Goal: Task Accomplishment & Management: Use online tool/utility

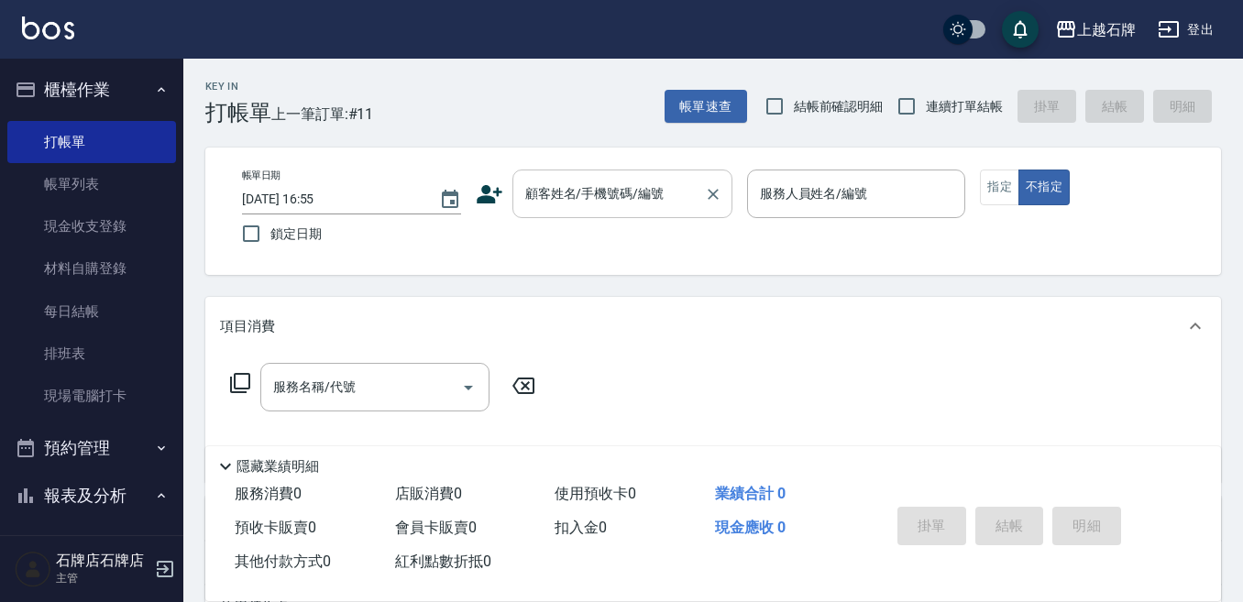
click at [573, 202] on input "顧客姓名/手機號碼/編號" at bounding box center [608, 194] width 176 height 32
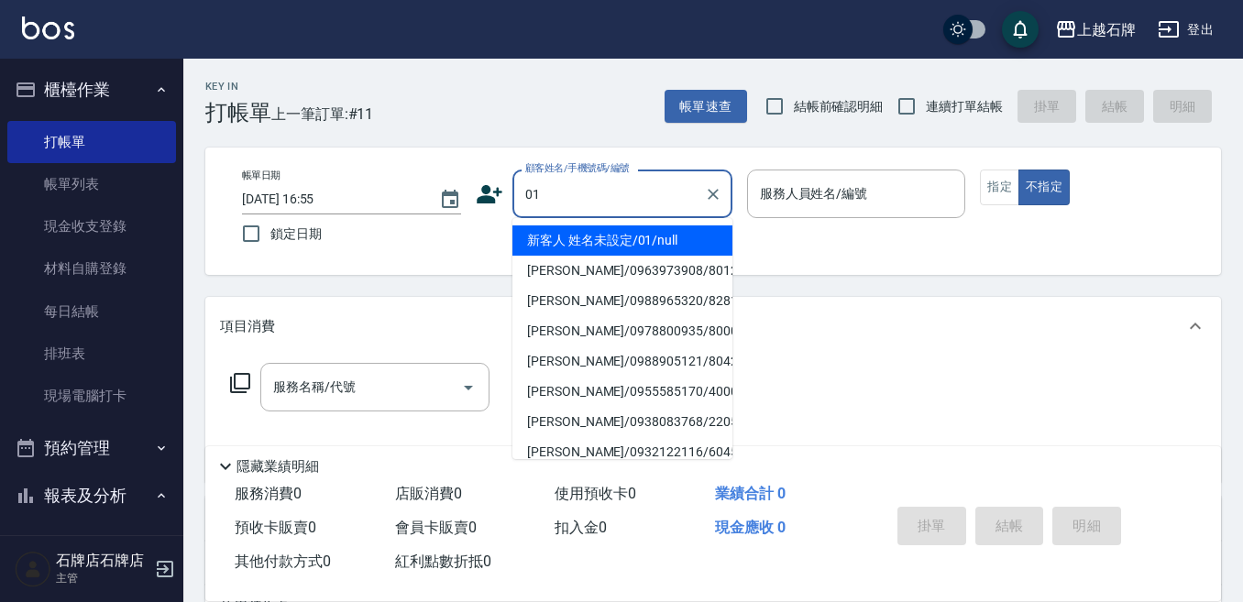
type input "新客人 姓名未設定/01/null"
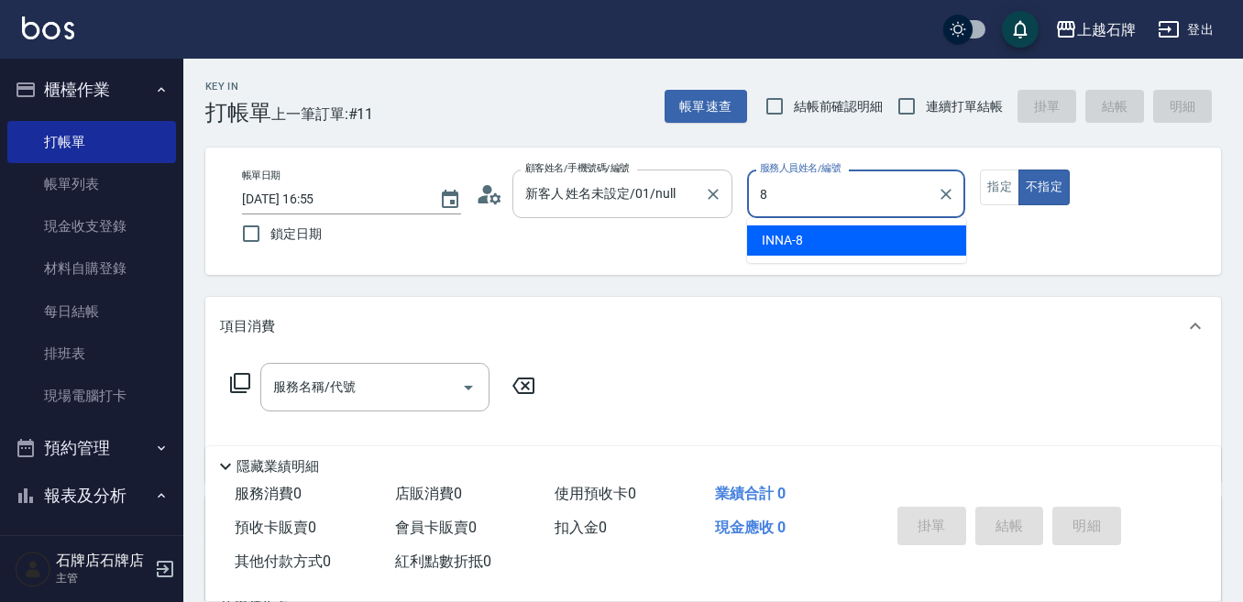
type input "INNA-8"
type button "false"
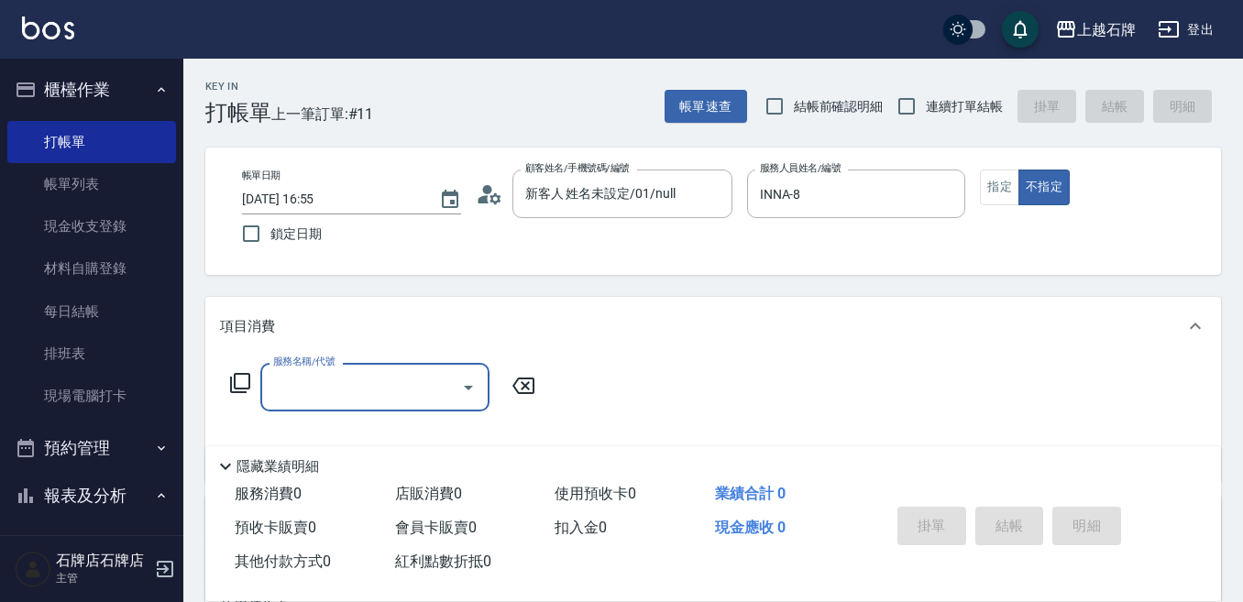
click at [401, 407] on div "服務名稱/代號" at bounding box center [374, 387] width 229 height 49
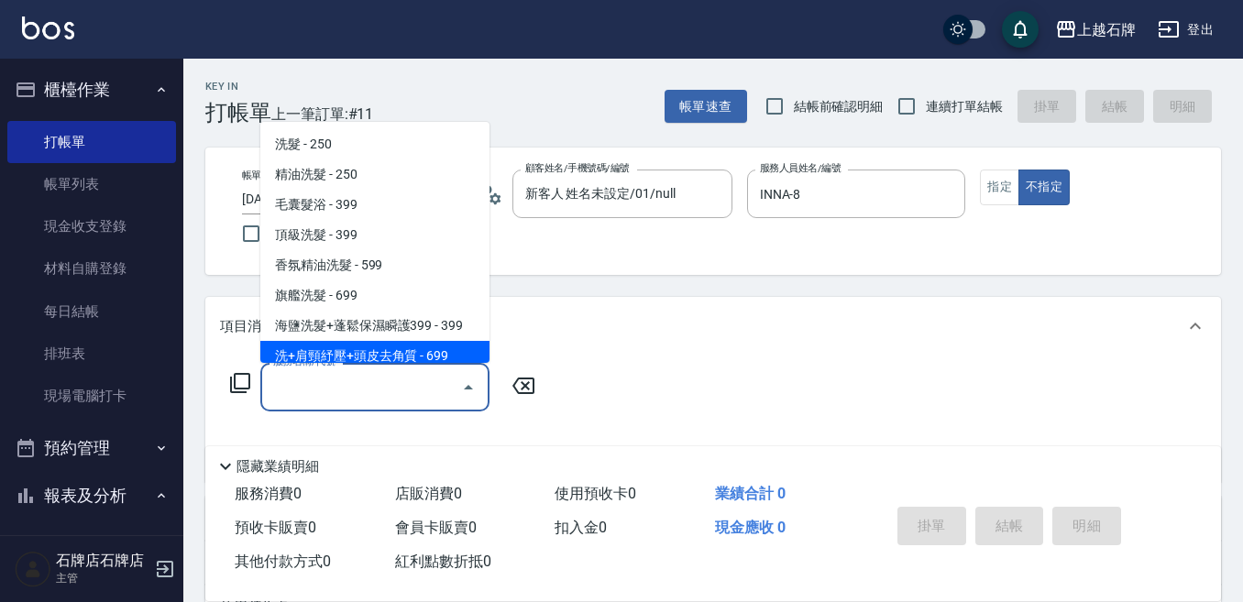
click at [422, 356] on span "洗+肩頸紓壓+頭皮去角質 - 699" at bounding box center [374, 356] width 229 height 30
type input "洗+肩頸紓壓+頭皮去角質(108)"
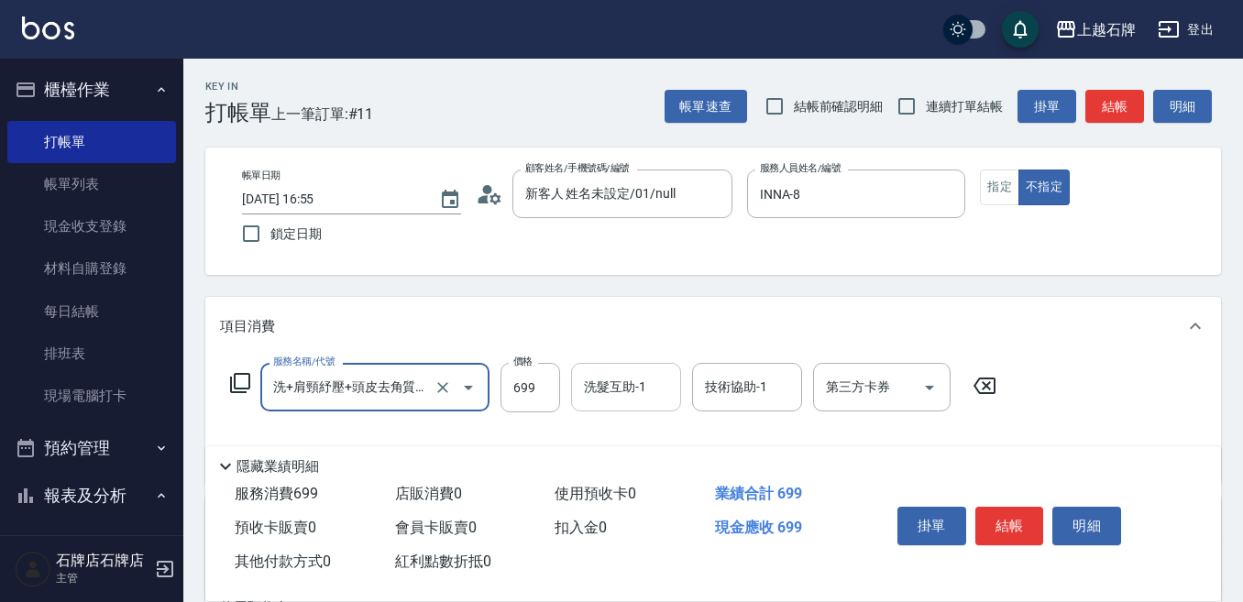
click at [650, 395] on input "洗髮互助-1" at bounding box center [625, 387] width 93 height 32
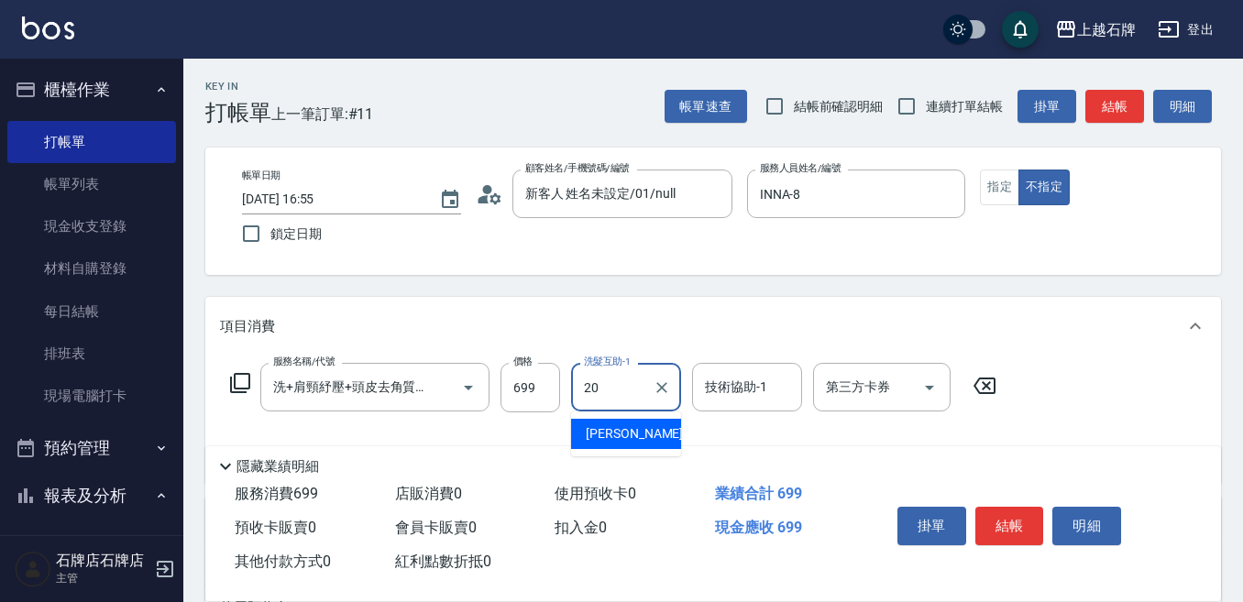
type input "[PERSON_NAME]-20"
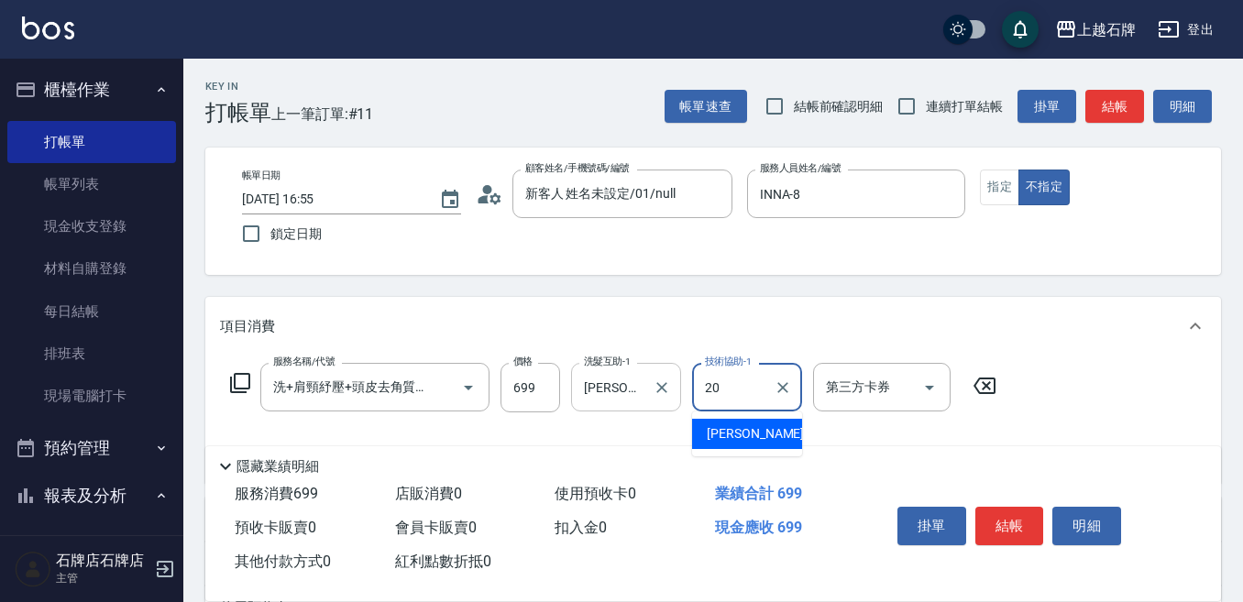
type input "[PERSON_NAME]-20"
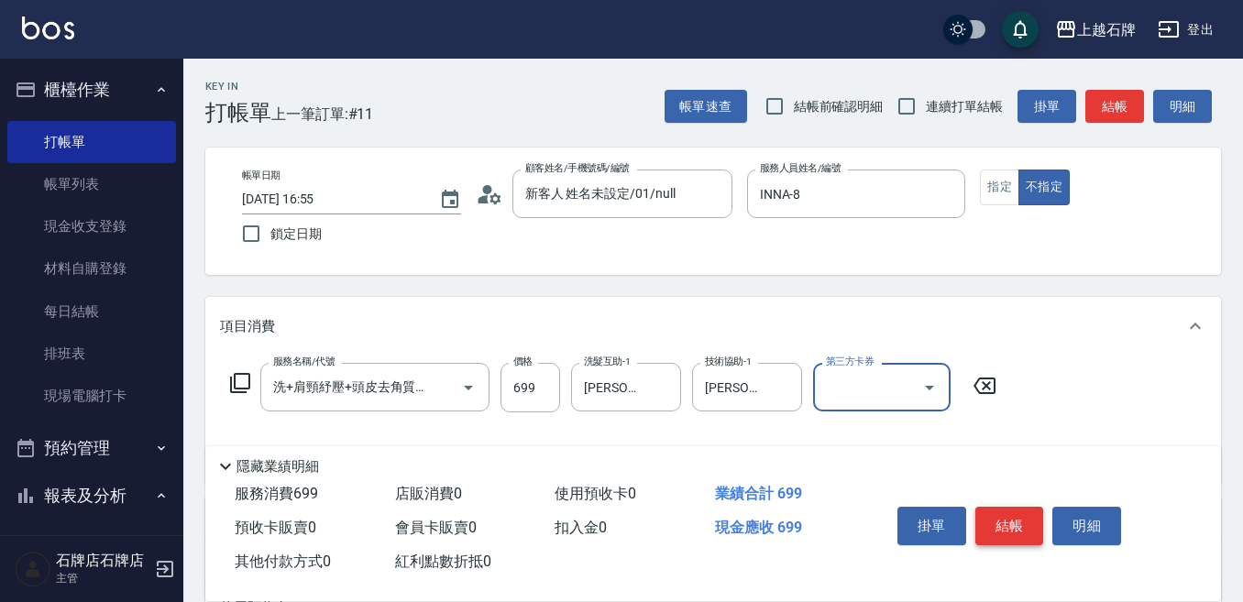
click at [986, 512] on button "結帳" at bounding box center [1009, 526] width 69 height 38
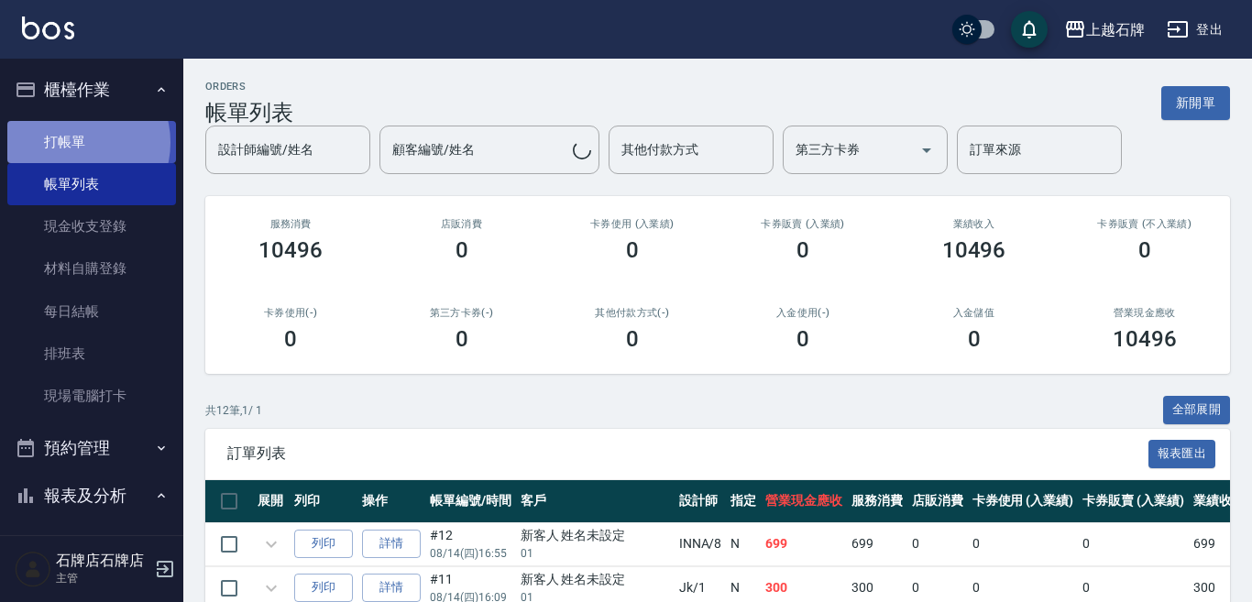
click at [77, 142] on link "打帳單" at bounding box center [91, 142] width 169 height 42
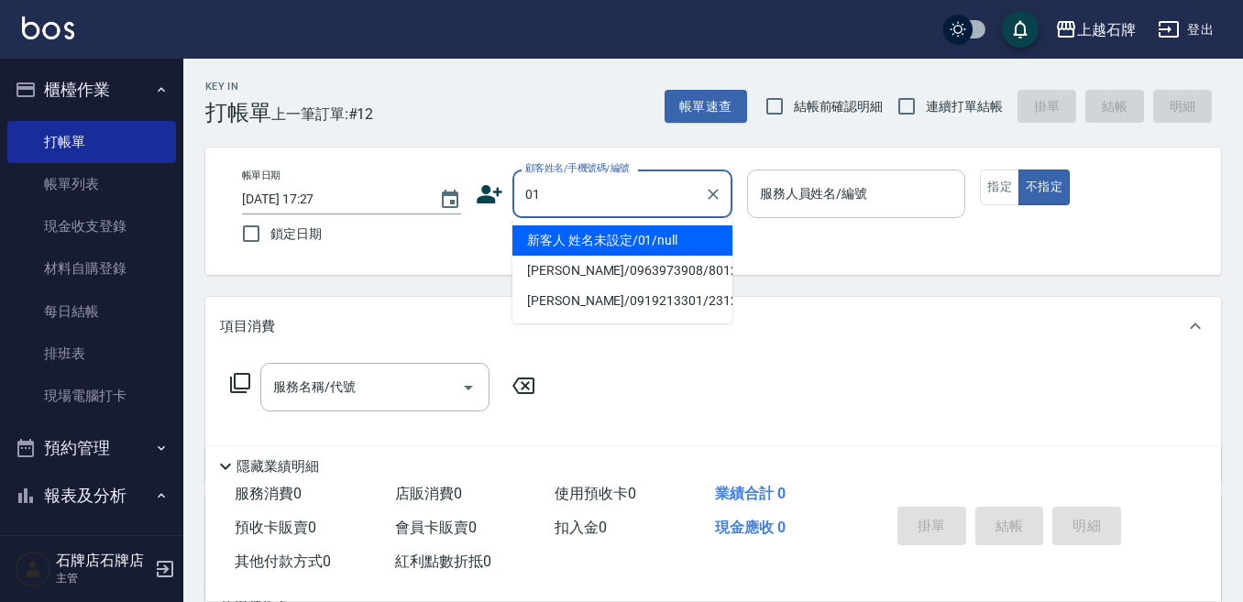
type input "新客人 姓名未設定/01/null"
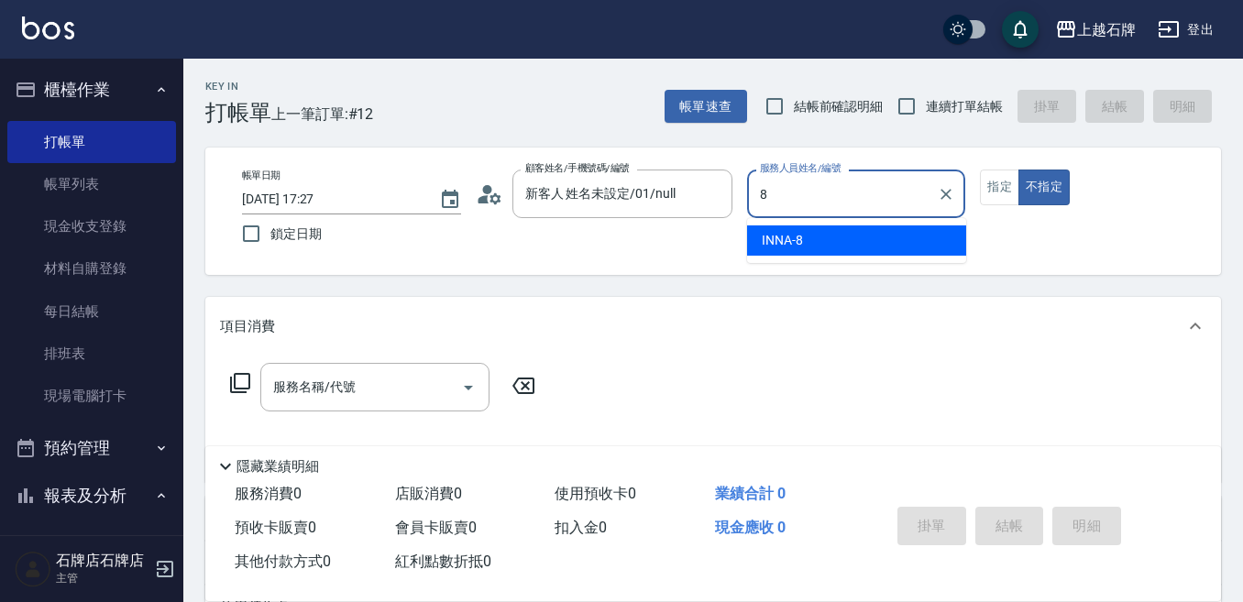
type input "INNA-8"
type button "false"
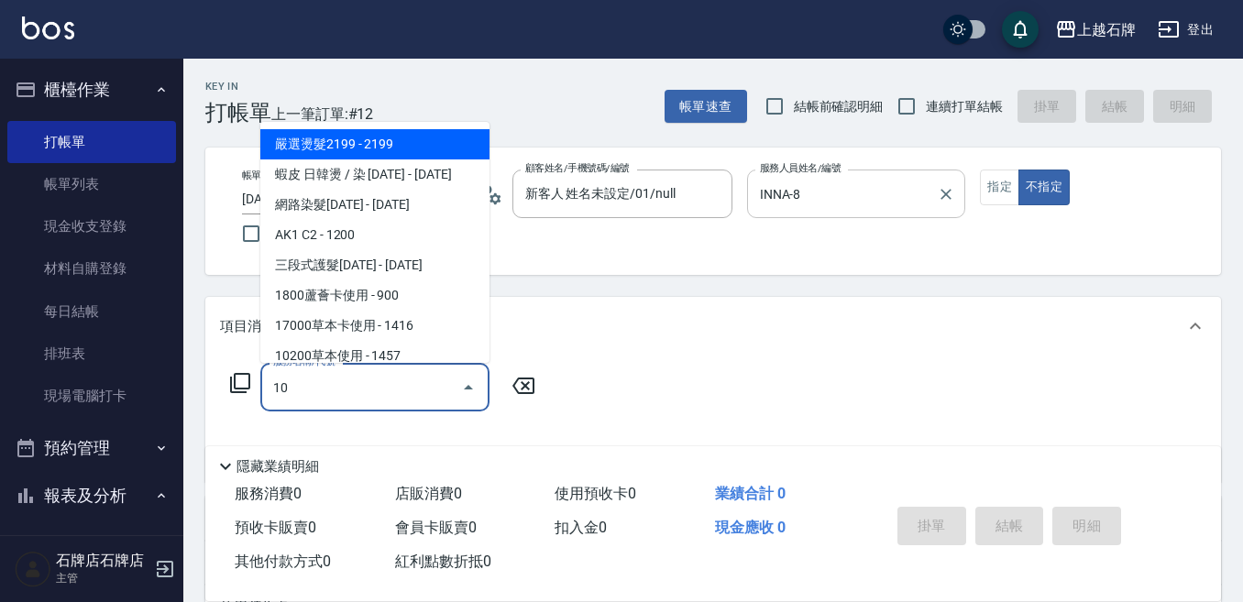
type input "102"
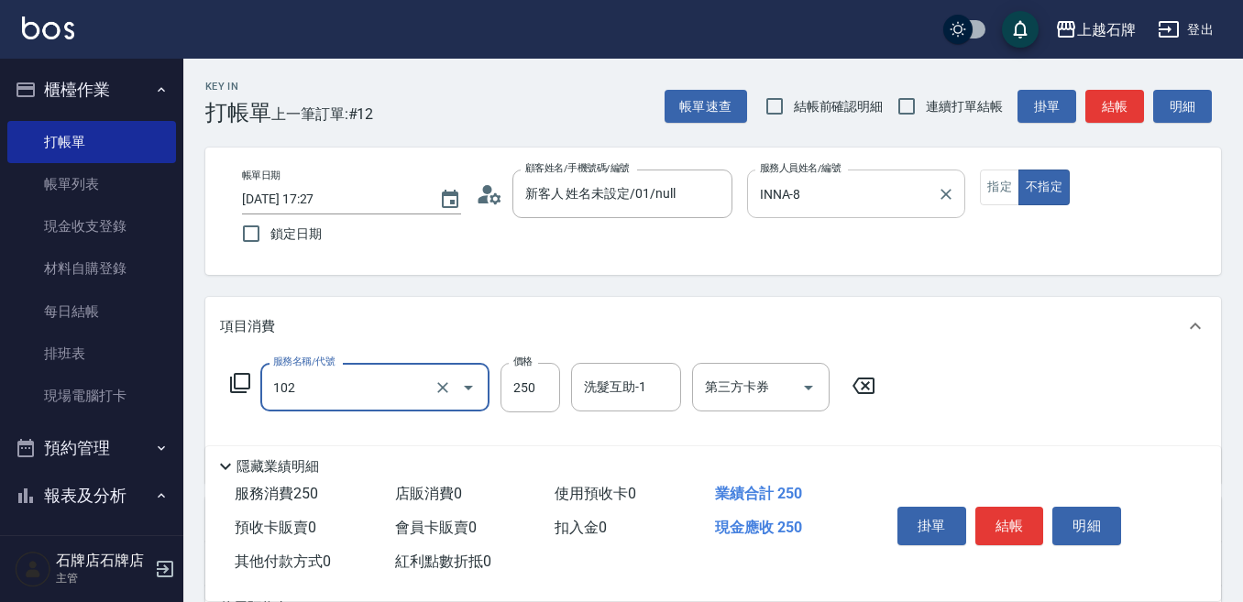
type input "精油洗髮(102)"
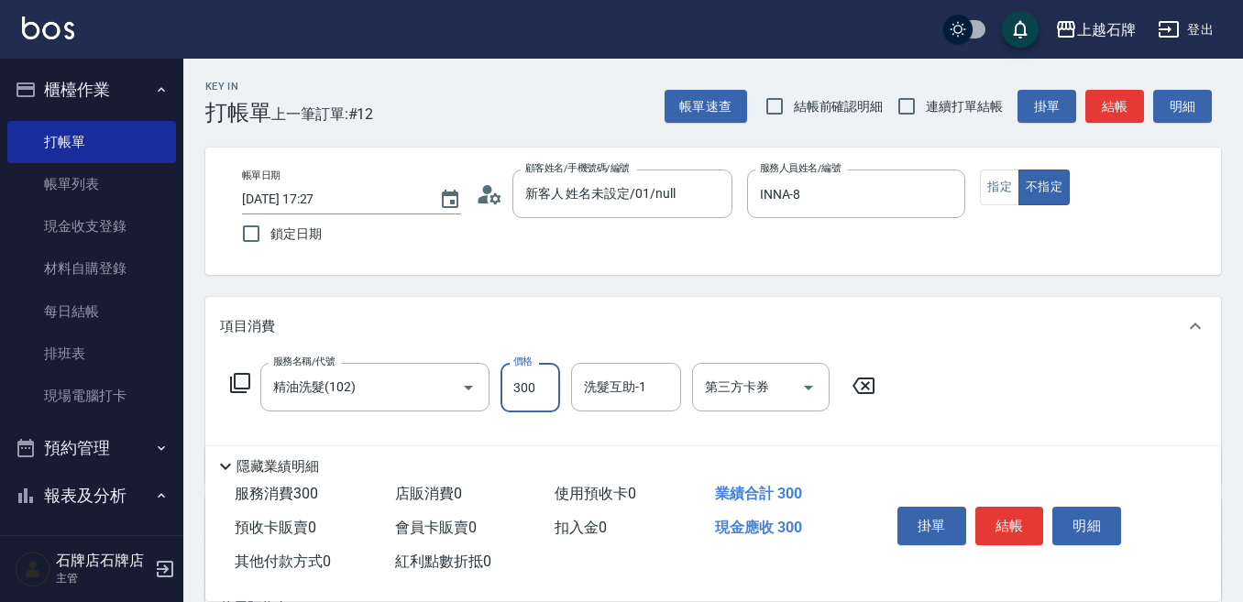
type input "300"
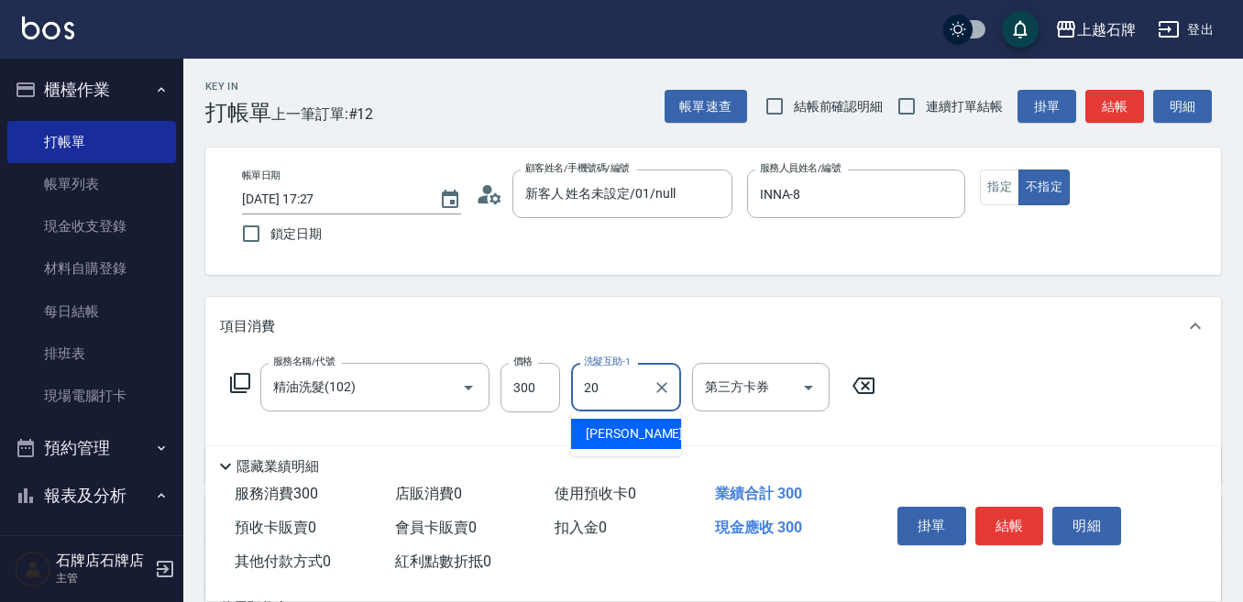
type input "[PERSON_NAME]-20"
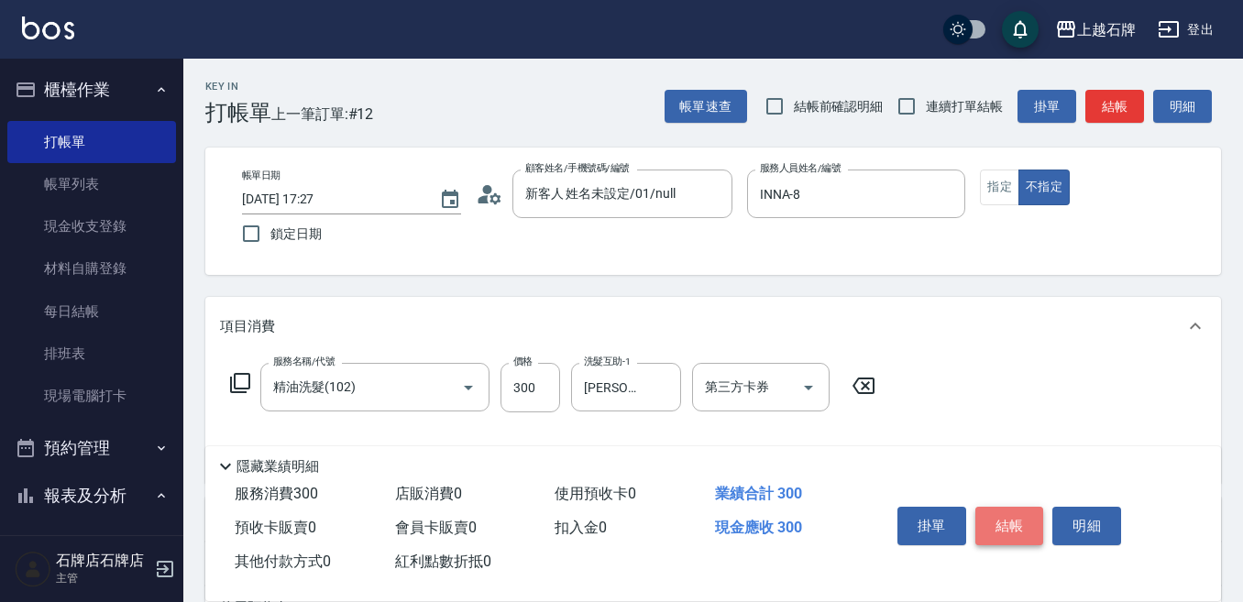
click at [988, 512] on button "結帳" at bounding box center [1009, 526] width 69 height 38
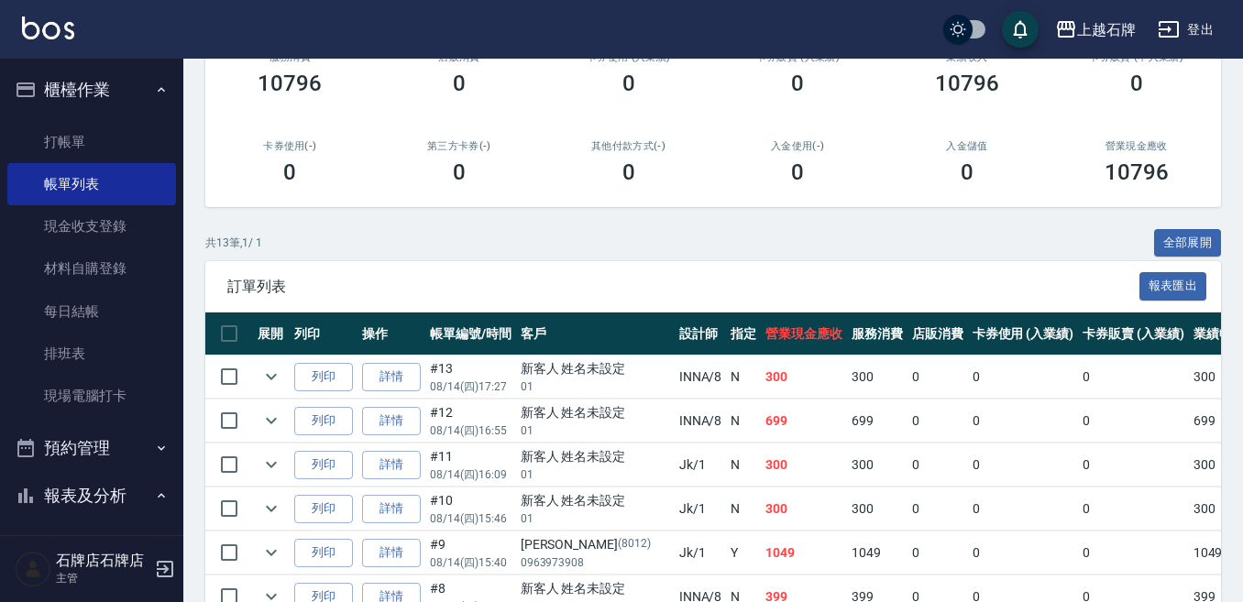
scroll to position [275, 0]
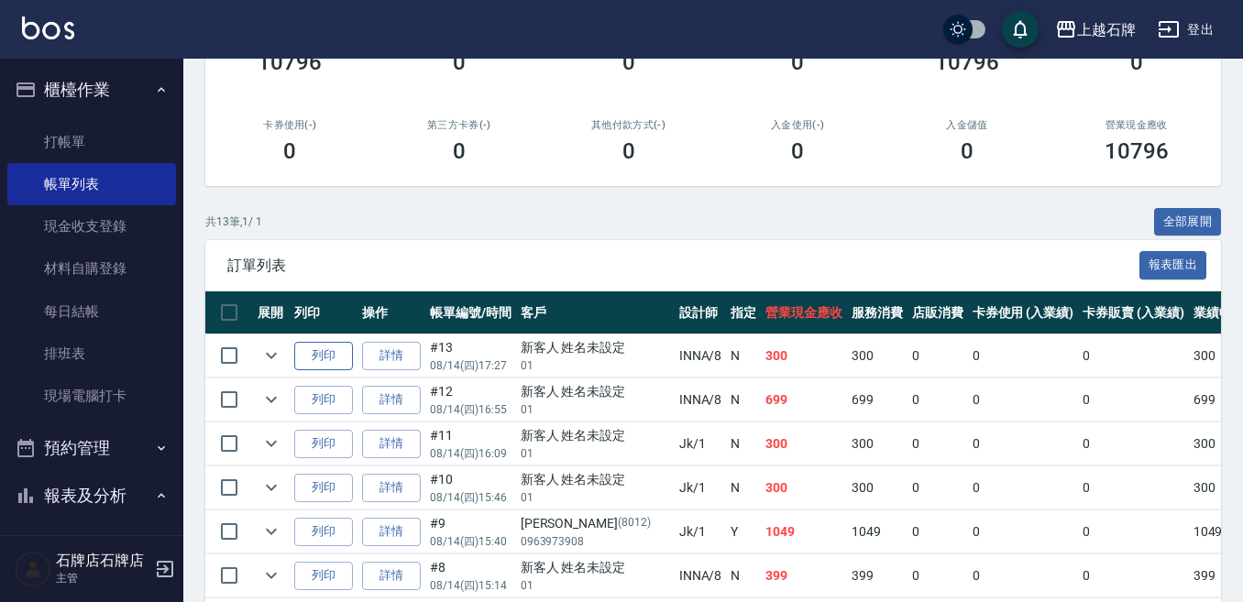
click at [318, 367] on button "列印" at bounding box center [323, 356] width 59 height 28
click at [351, 391] on button "列印" at bounding box center [323, 400] width 59 height 28
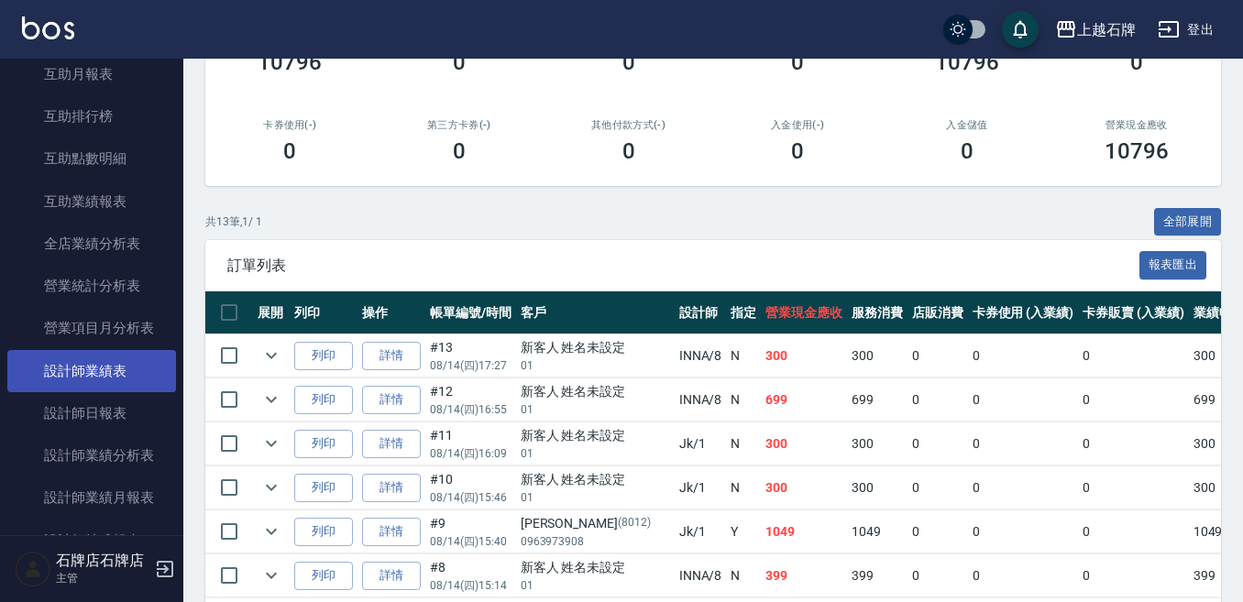
scroll to position [733, 0]
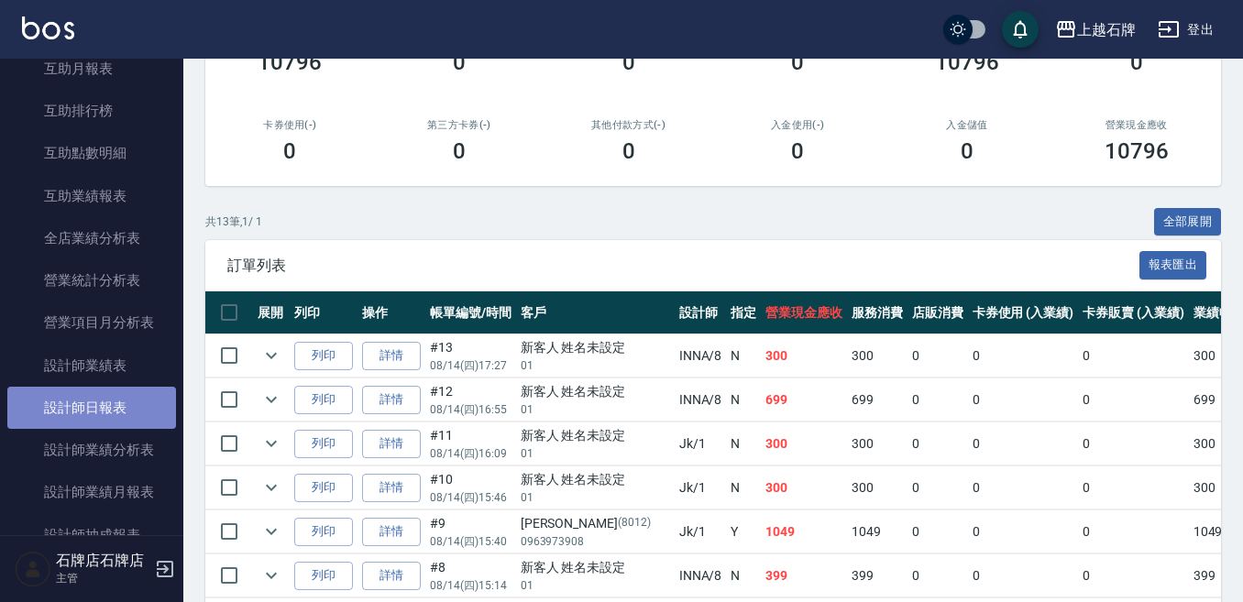
click at [148, 414] on link "設計師日報表" at bounding box center [91, 408] width 169 height 42
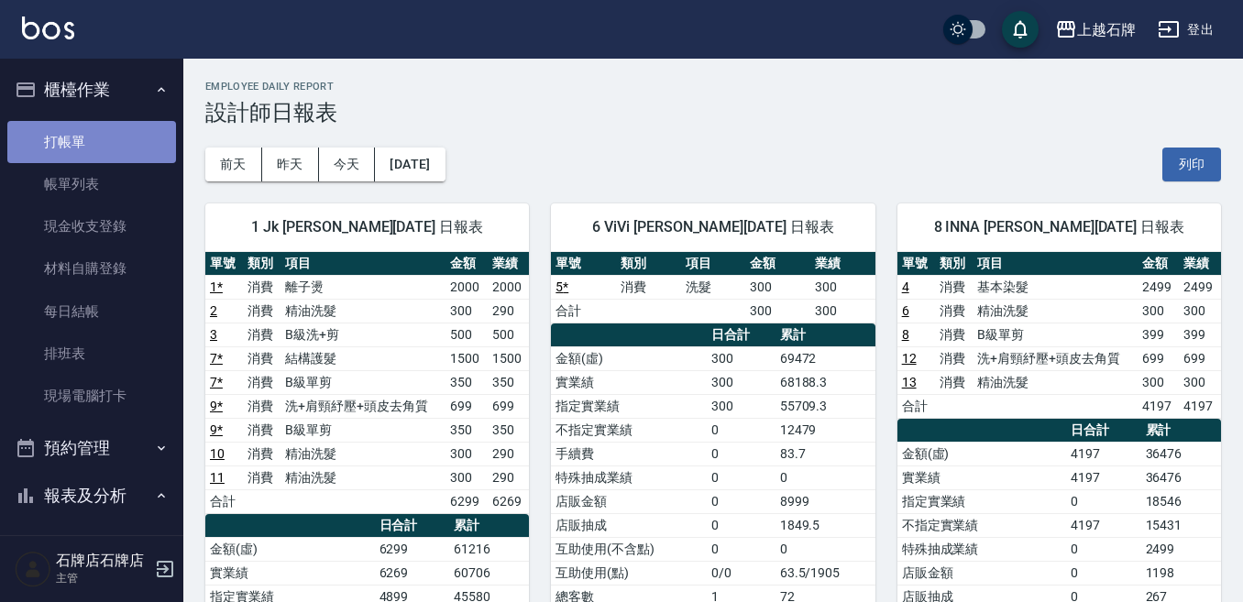
click at [128, 127] on link "打帳單" at bounding box center [91, 142] width 169 height 42
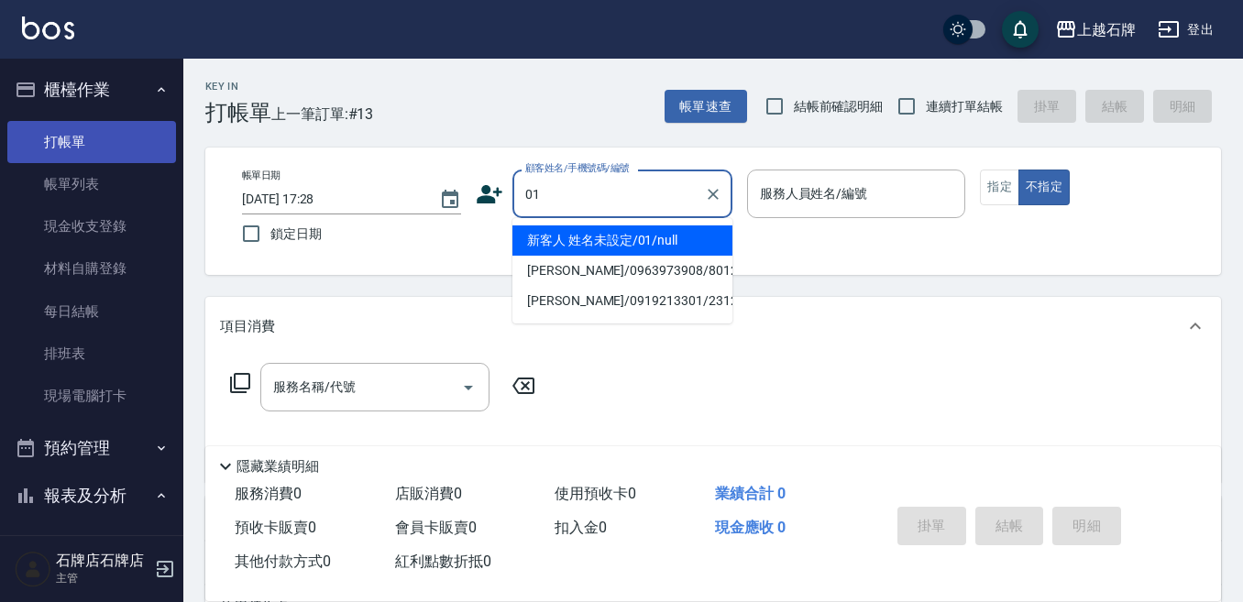
type input "新客人 姓名未設定/01/null"
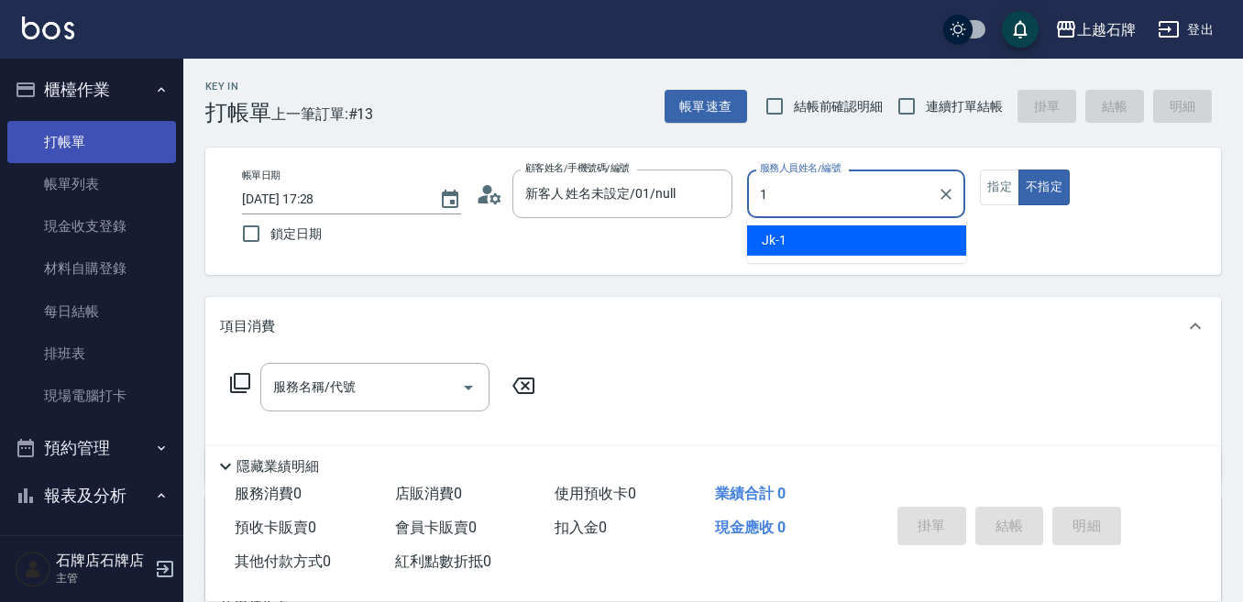
type input "Jk-1"
type button "false"
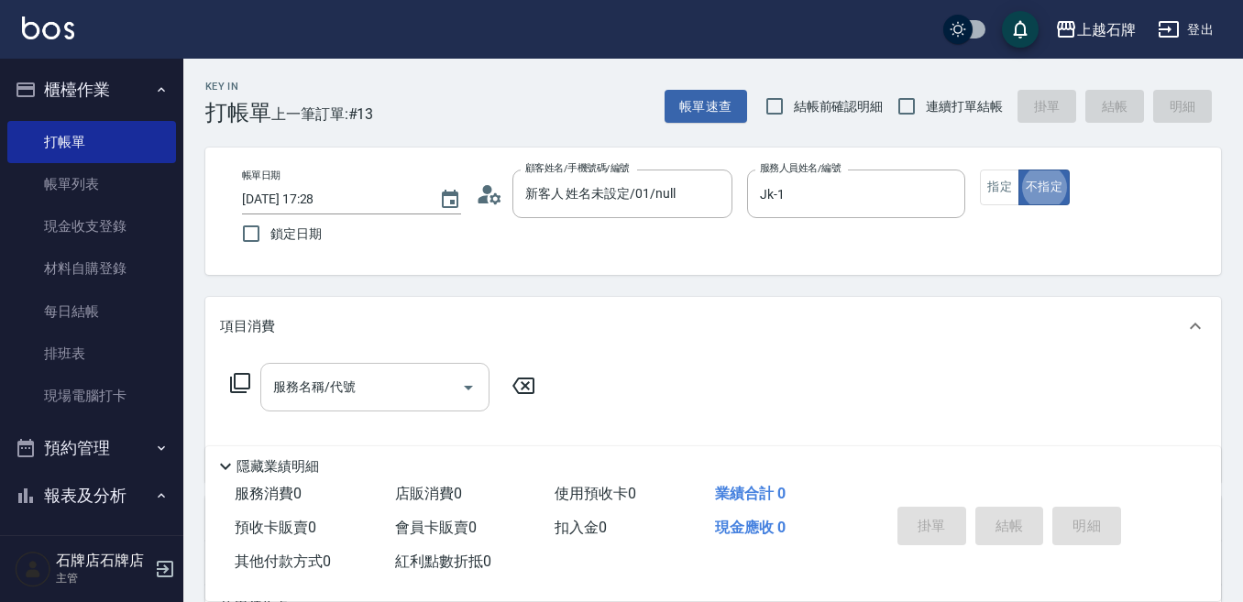
click at [331, 389] on div "服務名稱/代號 服務名稱/代號" at bounding box center [374, 387] width 229 height 49
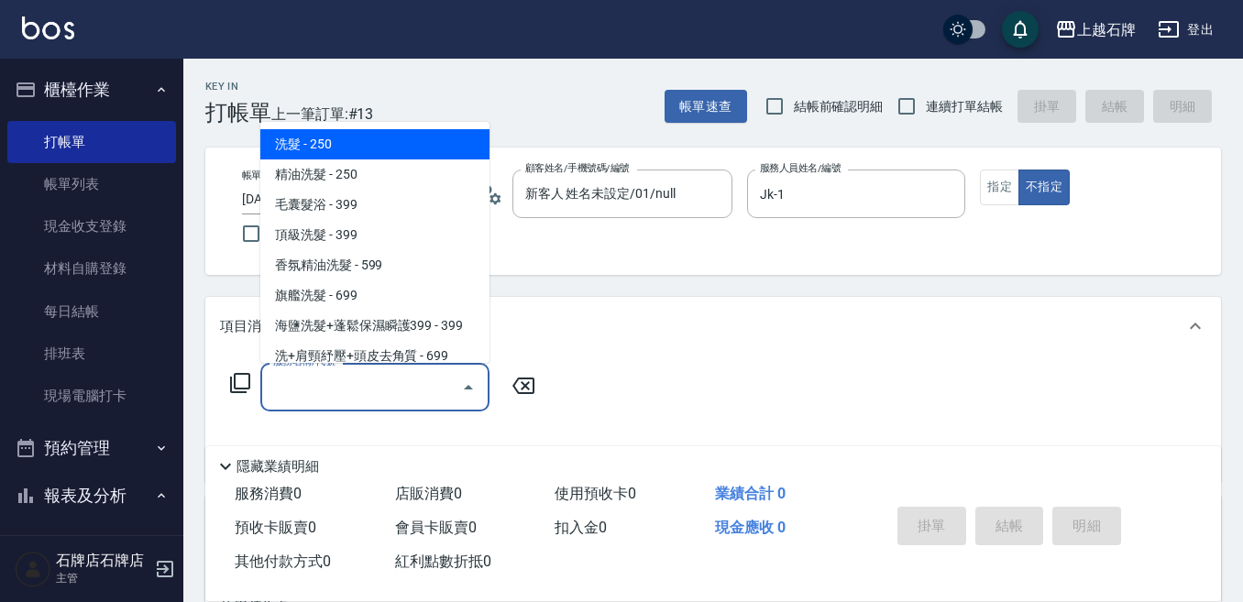
click at [426, 159] on ul "洗髮 - 250 精油洗髮 - 250 毛囊髮浴 - 399 頂級洗髮 - 399 香氛精油洗髮 - 599 旗艦洗髮 - 699 海鹽洗髮+蓬鬆保濕瞬護39…" at bounding box center [374, 242] width 229 height 241
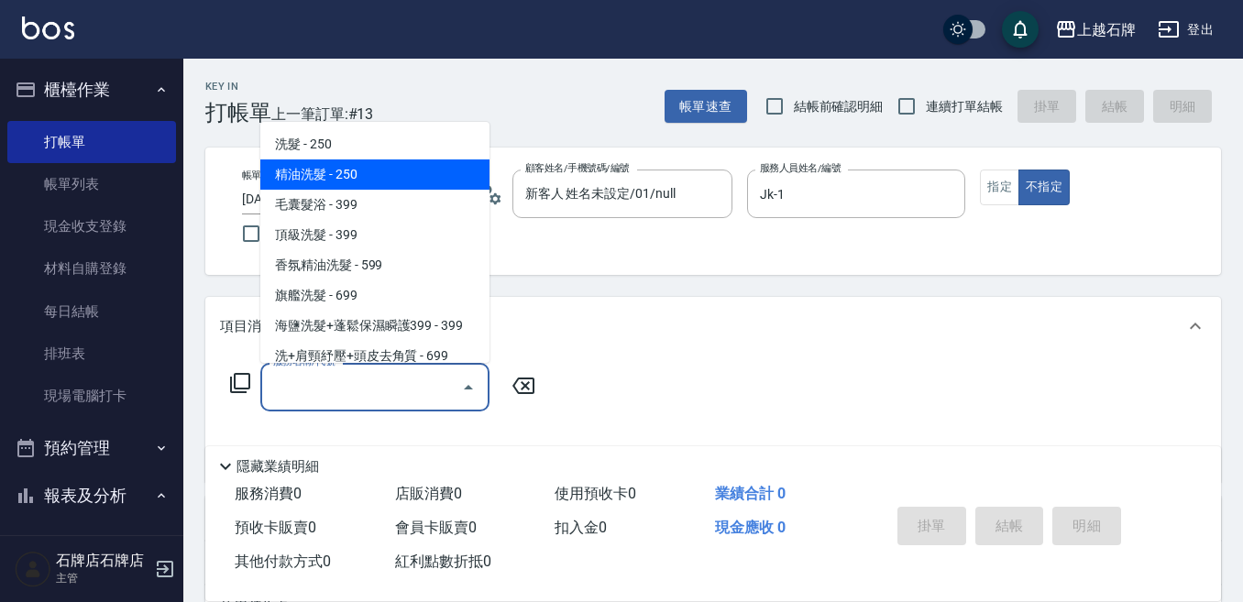
click at [423, 170] on span "精油洗髮 - 250" at bounding box center [374, 174] width 229 height 30
type input "精油洗髮(102)"
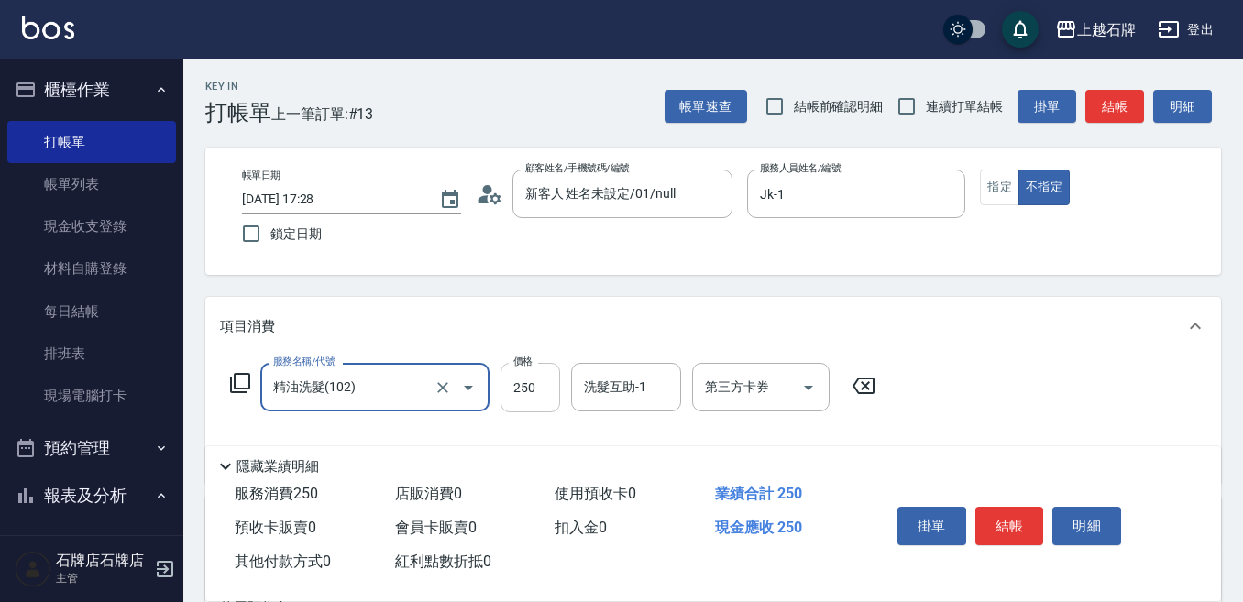
click at [520, 388] on input "250" at bounding box center [530, 387] width 60 height 49
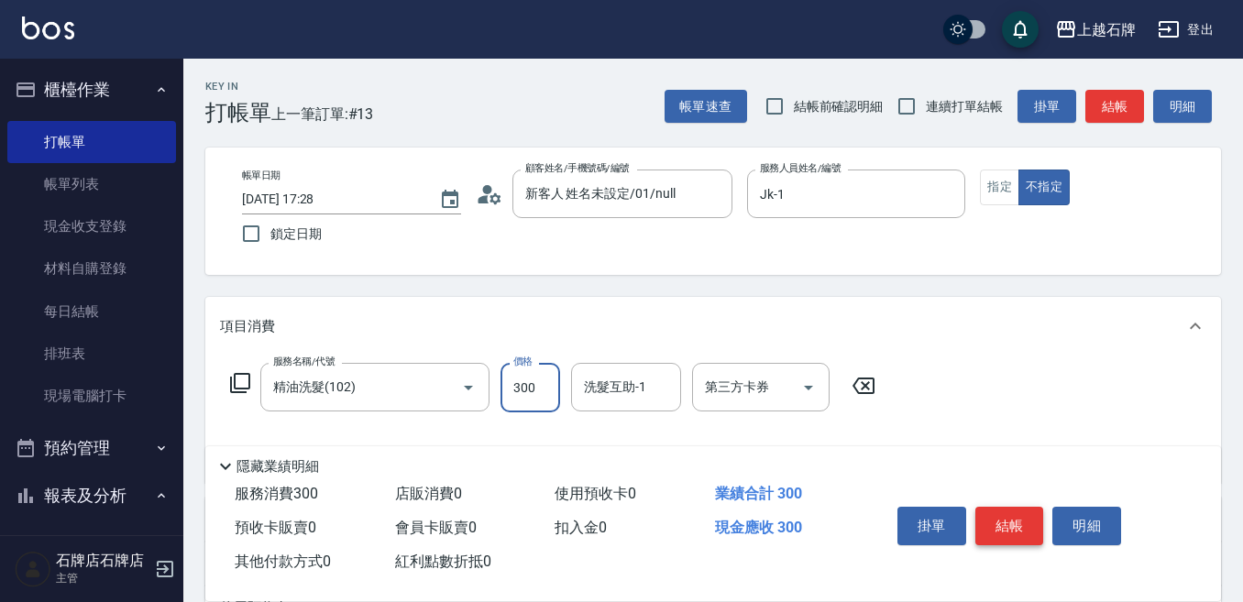
type input "300"
click at [1000, 507] on button "結帳" at bounding box center [1009, 526] width 69 height 38
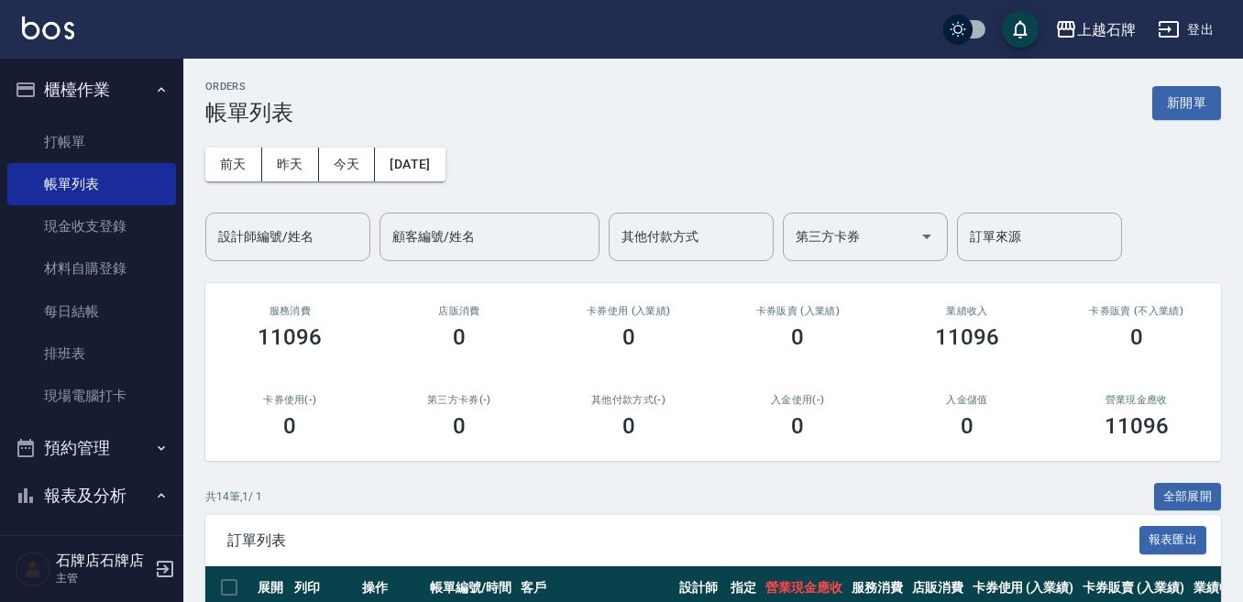
scroll to position [275, 0]
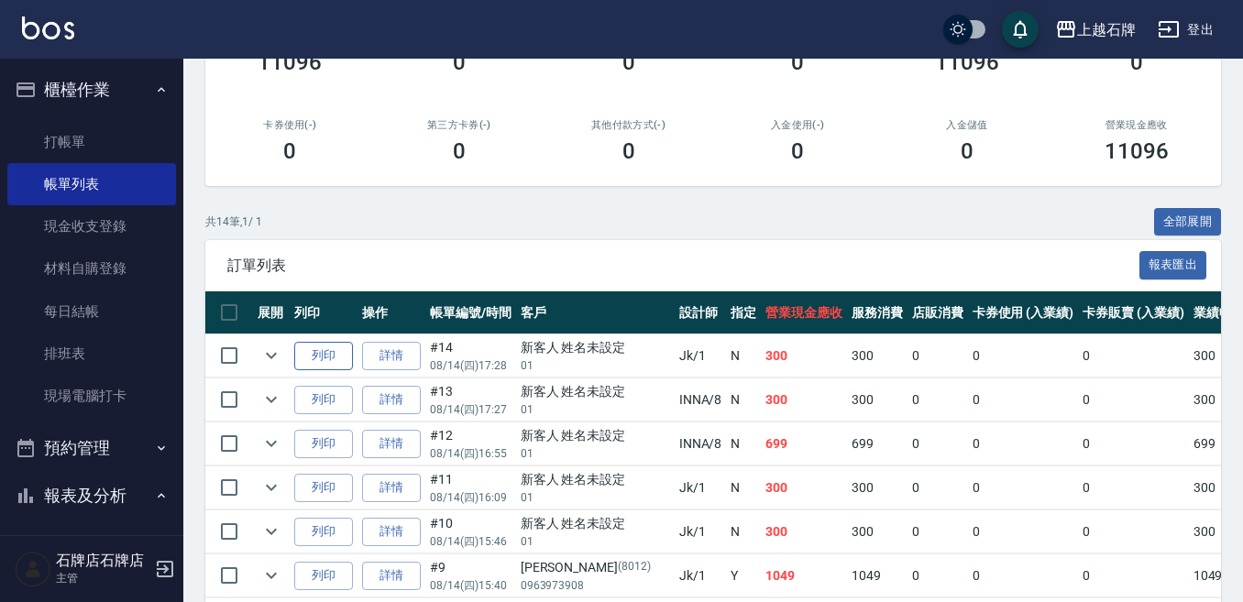
click at [310, 345] on button "列印" at bounding box center [323, 356] width 59 height 28
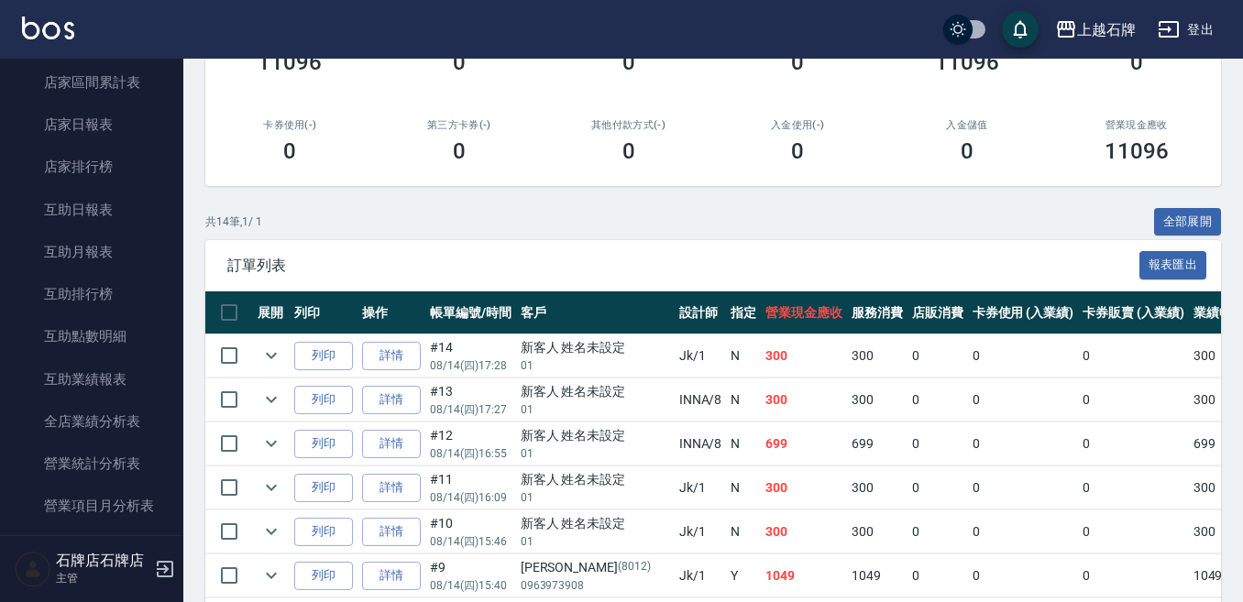
scroll to position [825, 0]
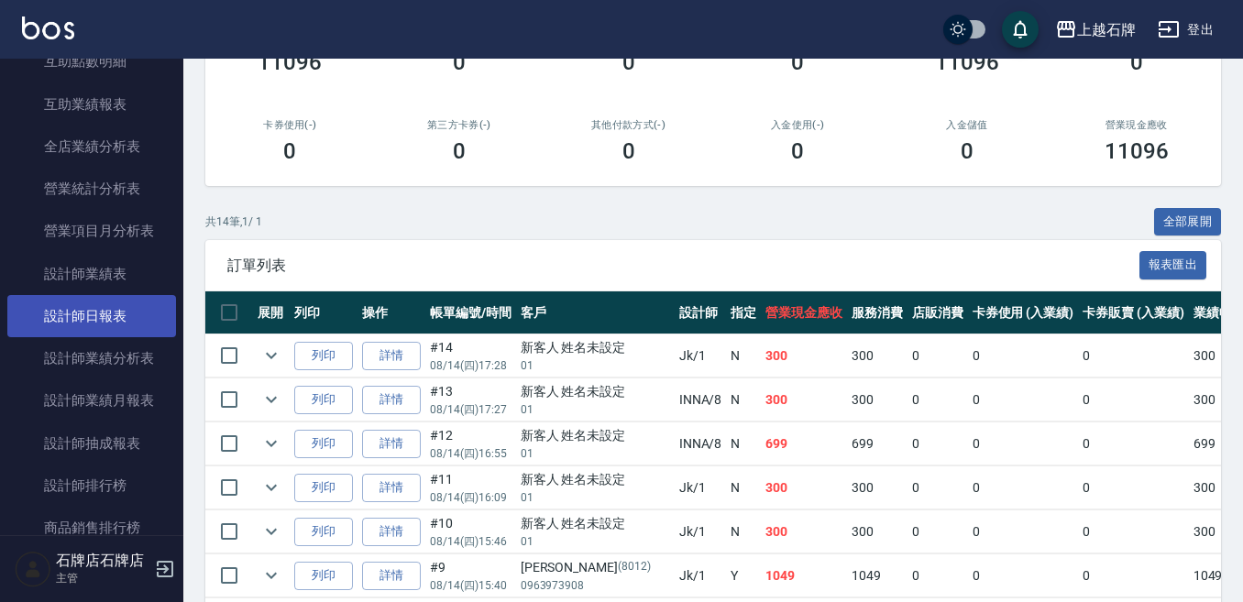
click at [93, 312] on link "設計師日報表" at bounding box center [91, 316] width 169 height 42
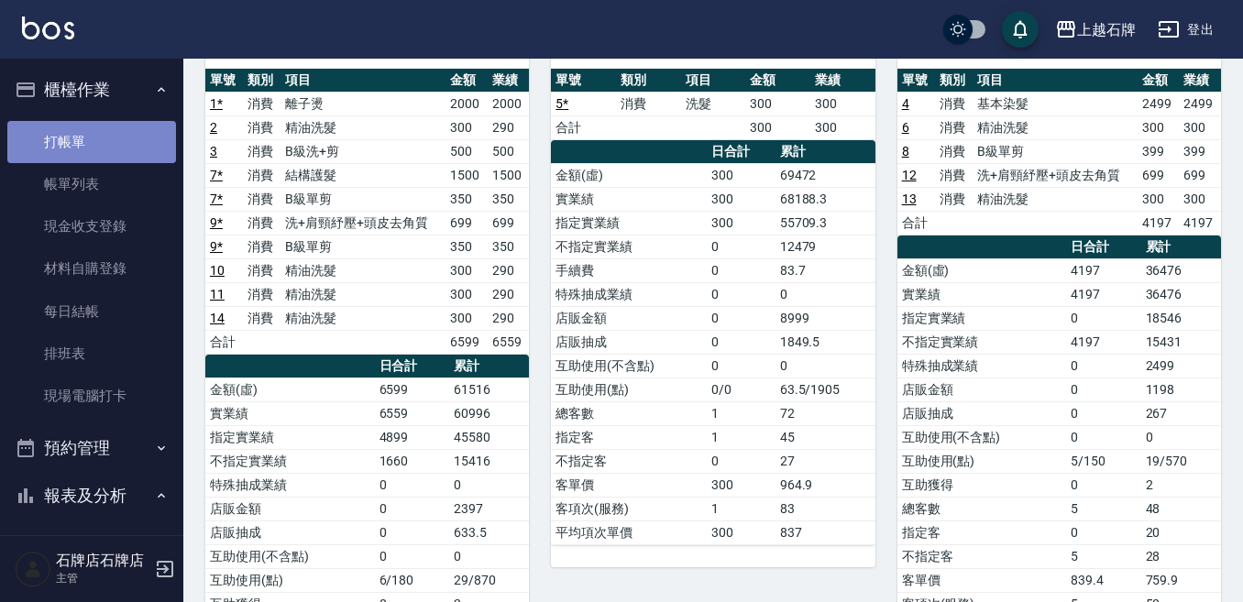
click at [116, 148] on link "打帳單" at bounding box center [91, 142] width 169 height 42
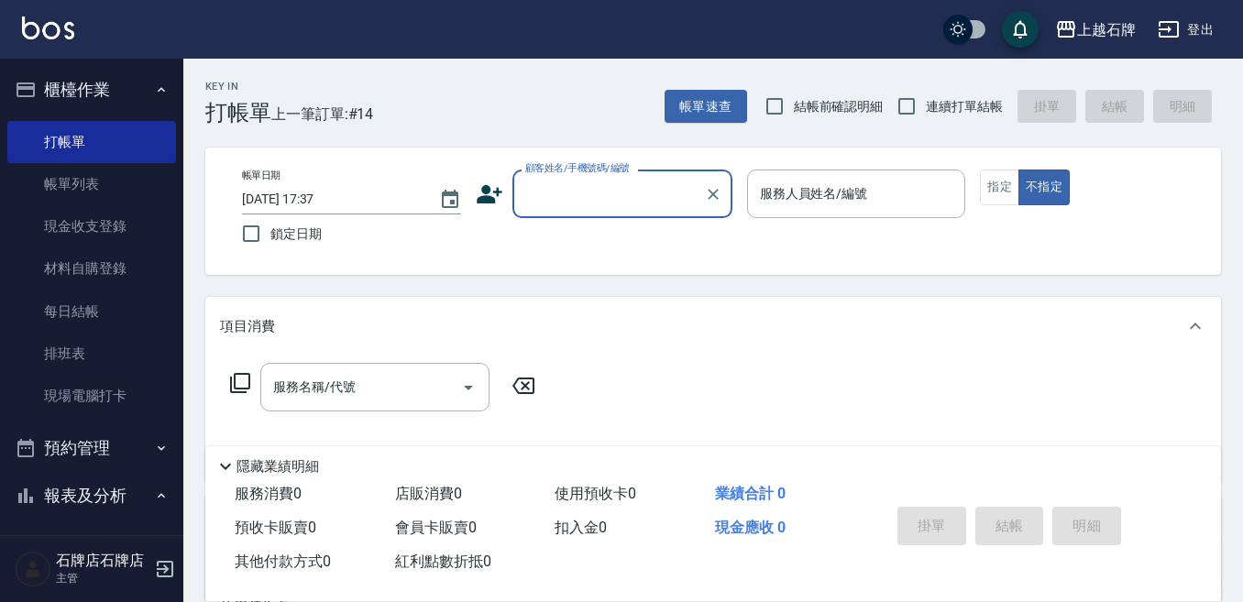
click at [597, 122] on div "Key In 打帳單 上一筆訂單:#14 帳單速查 結帳前確認明細 連續打單結帳 掛單 結帳 明細" at bounding box center [701, 92] width 1037 height 67
